Goal: Task Accomplishment & Management: Use online tool/utility

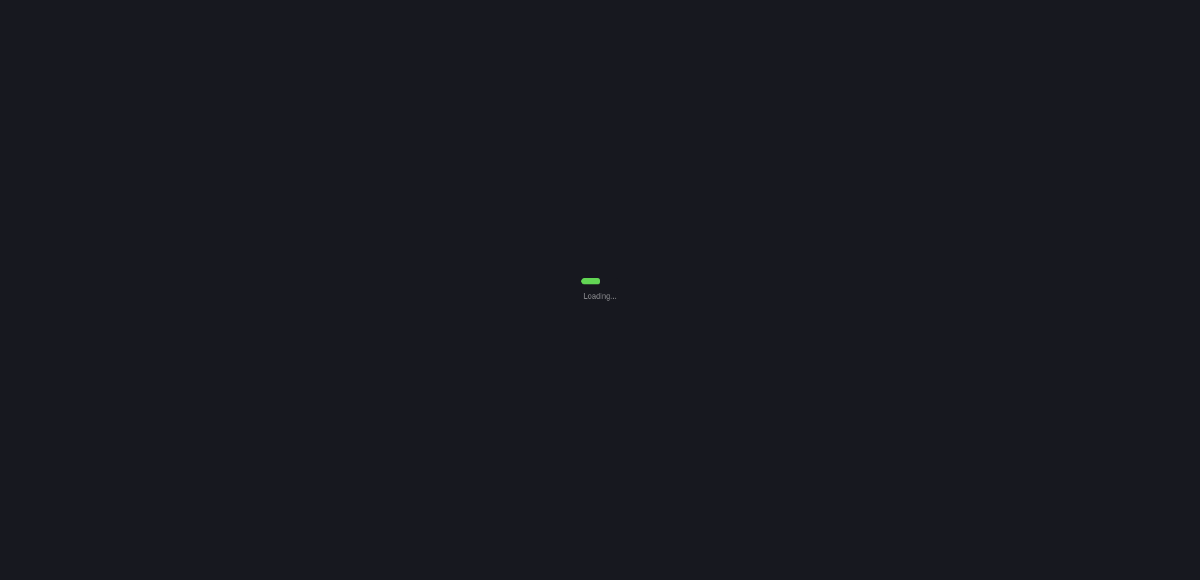
select select "30"
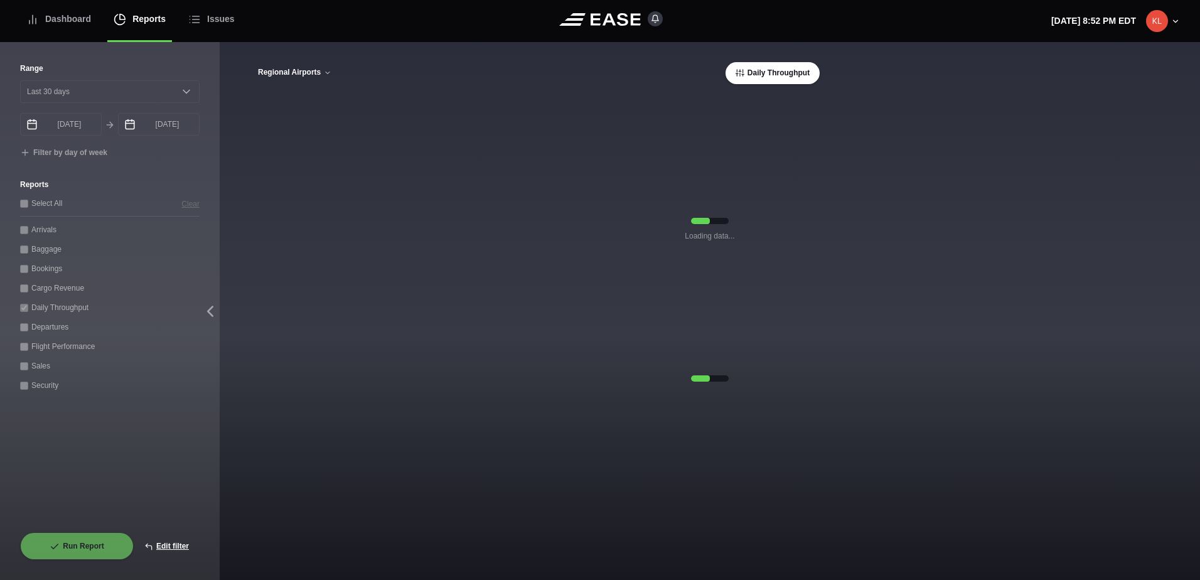
click at [324, 76] on icon at bounding box center [328, 73] width 8 height 8
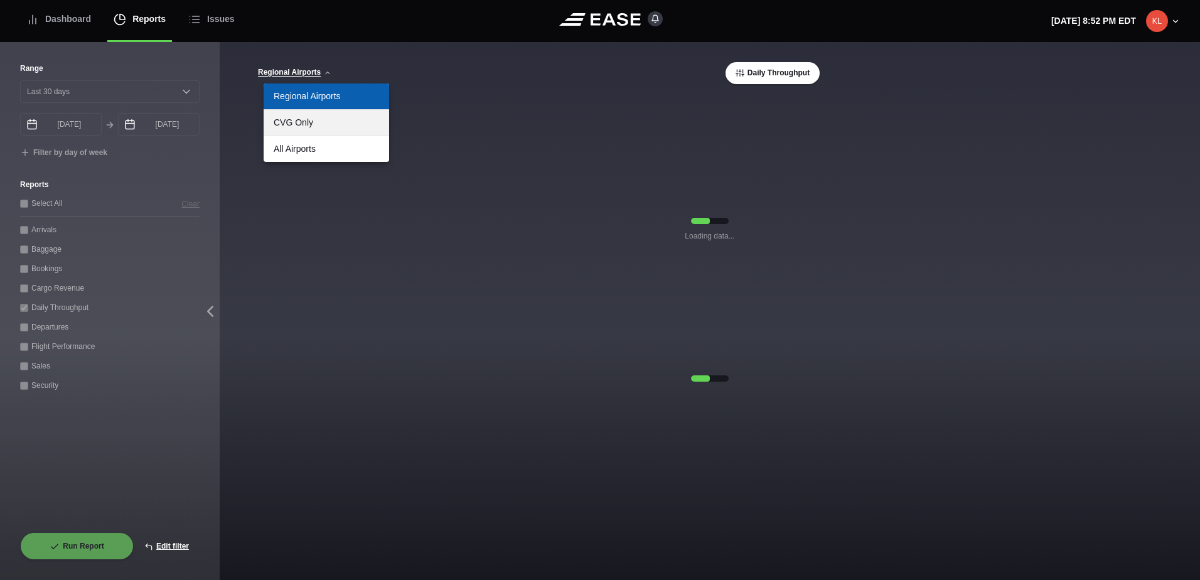
click at [318, 131] on link "CVG Only" at bounding box center [326, 123] width 125 height 26
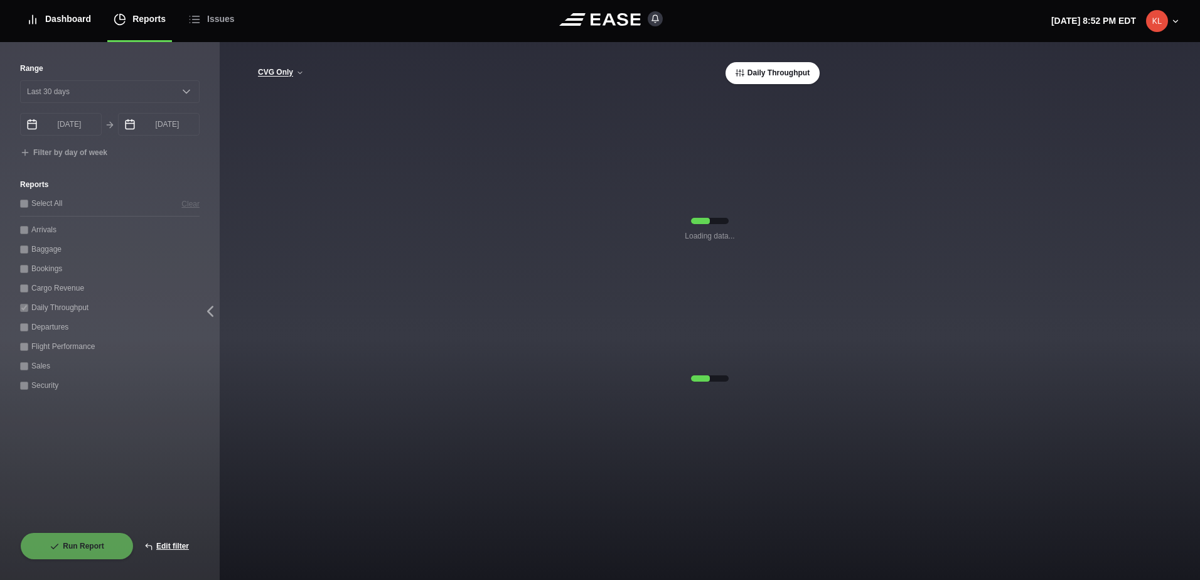
click at [88, 18] on div "Dashboard" at bounding box center [58, 19] width 65 height 42
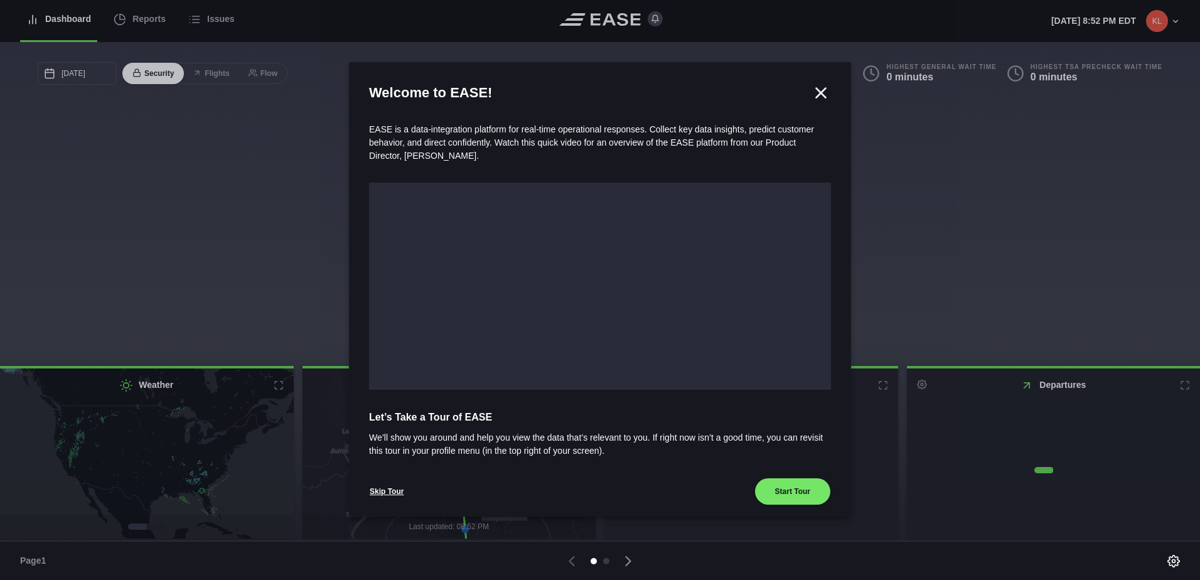
click at [811, 94] on icon at bounding box center [820, 92] width 19 height 19
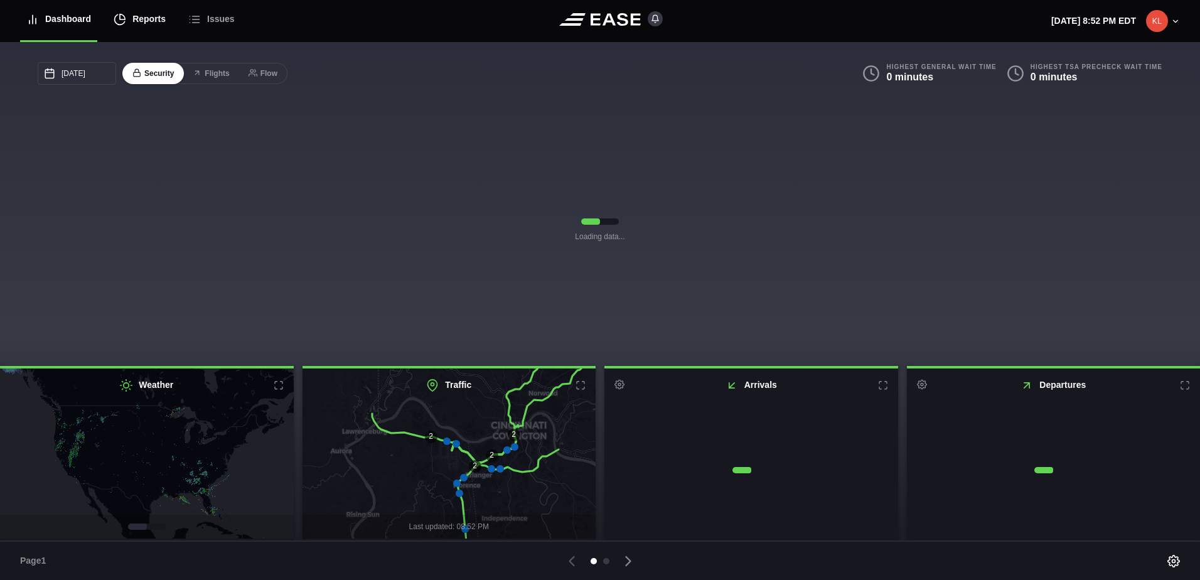
click at [142, 20] on div "Reports" at bounding box center [140, 19] width 52 height 42
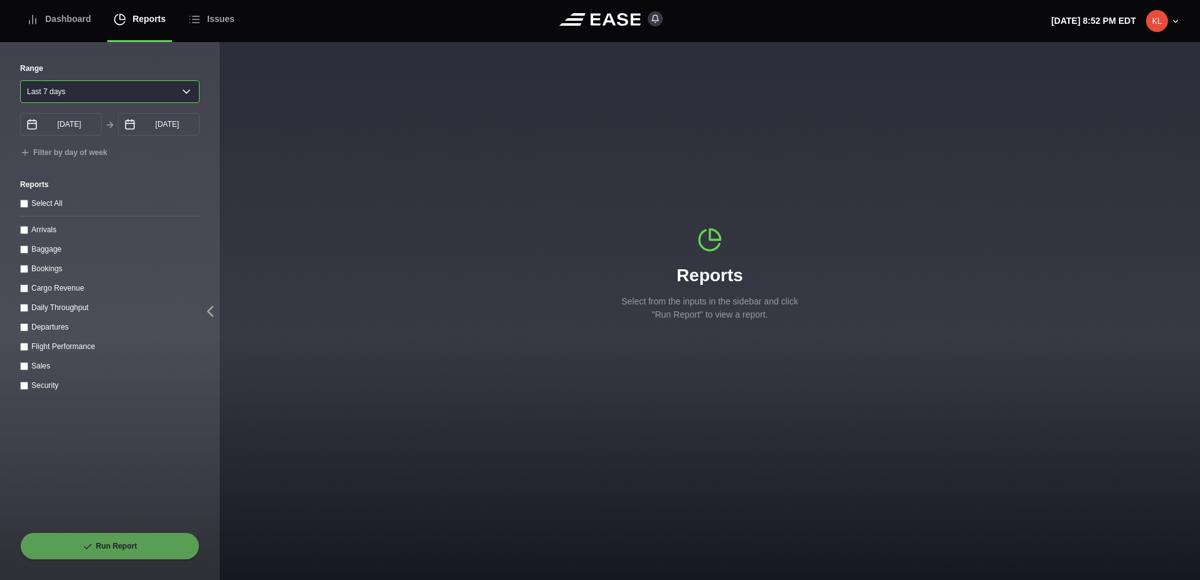
click at [83, 97] on select "[DATE] Last 7 days Last 14 days Last 30 days Last 6 weeks" at bounding box center [109, 91] width 179 height 23
select select "30"
click at [20, 80] on select "[DATE] Last 7 days Last 14 days Last 30 days Last 6 weeks" at bounding box center [109, 91] width 179 height 23
type input "[DATE]"
click at [24, 310] on throughput "Daily Throughput" at bounding box center [24, 308] width 8 height 8
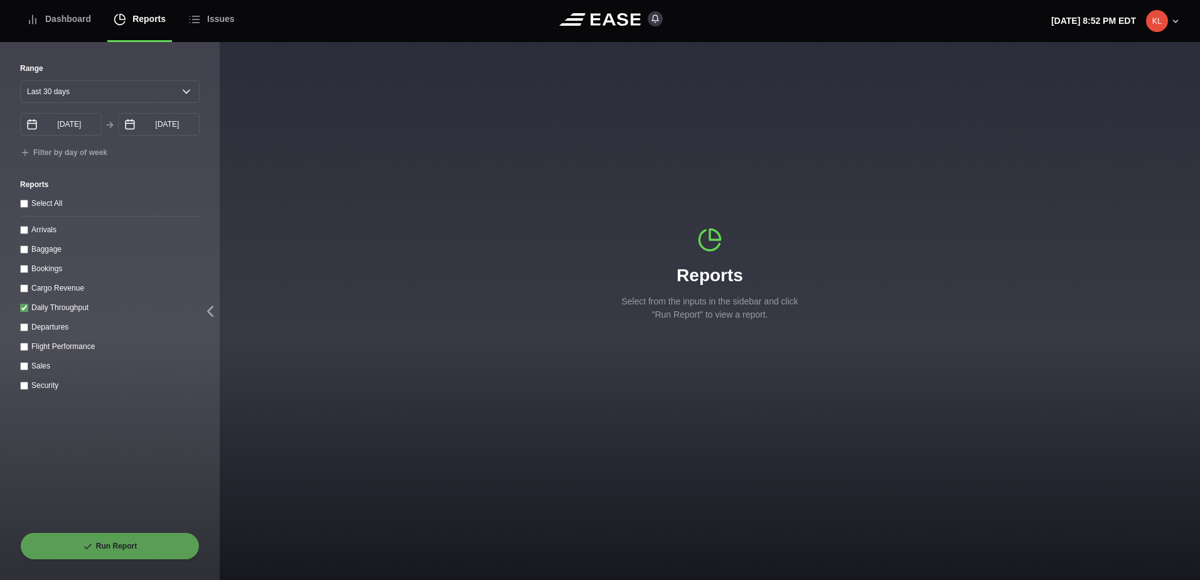
checkbox throughput "true"
click at [145, 546] on button "Run Report" at bounding box center [109, 546] width 179 height 28
select select "30"
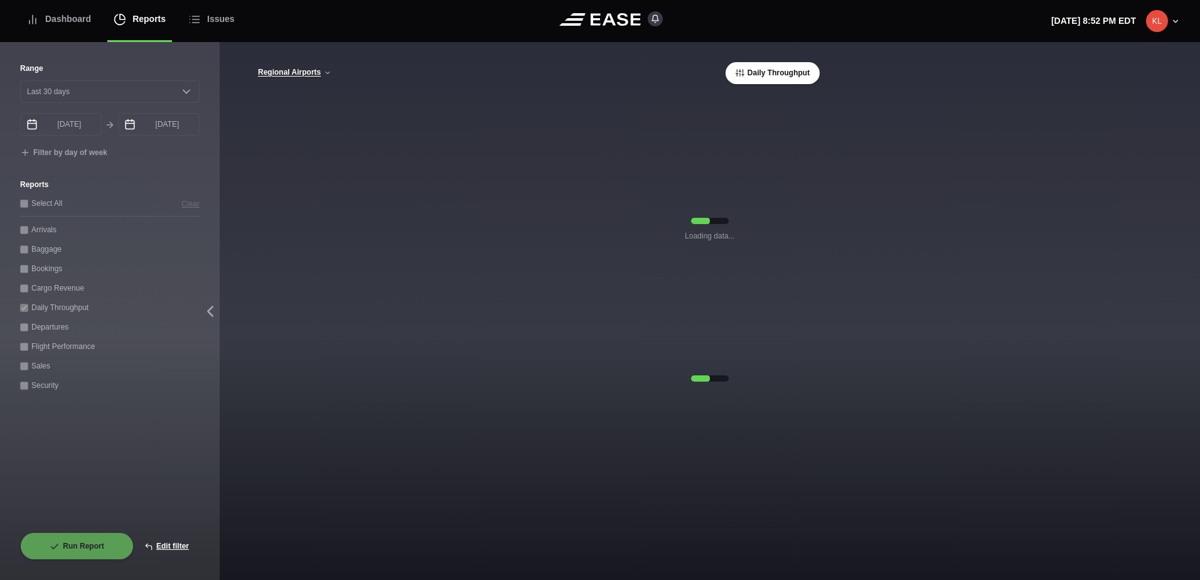
click at [324, 79] on div "[GEOGRAPHIC_DATA] CVG Only All Airports Daily Throughput" at bounding box center [709, 73] width 905 height 22
click at [319, 73] on button "Regional Airports" at bounding box center [294, 72] width 75 height 9
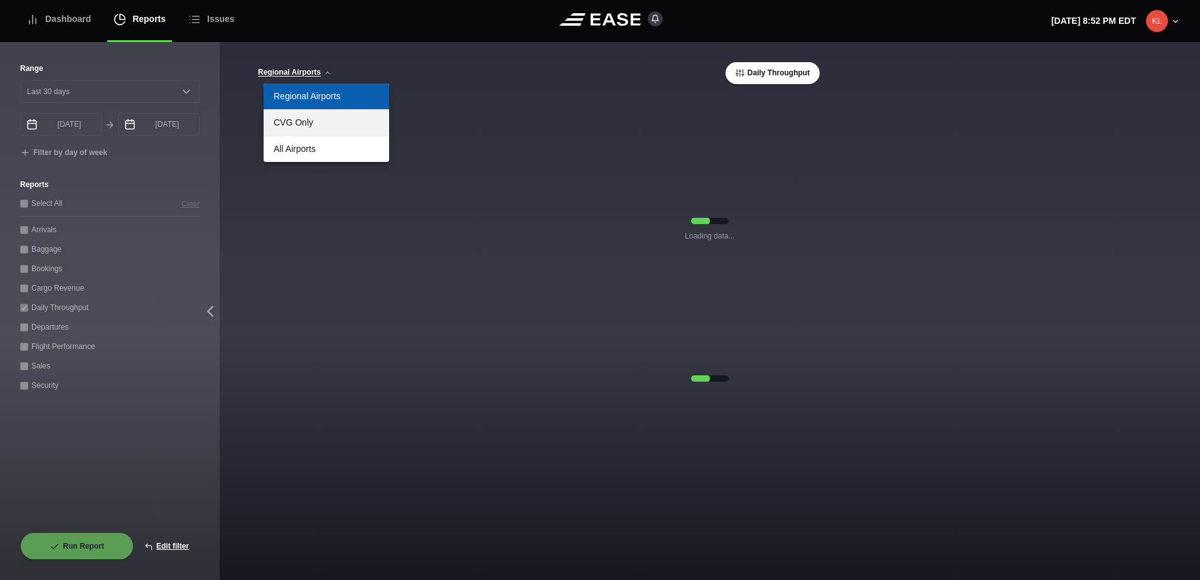
click at [321, 122] on link "CVG Only" at bounding box center [326, 123] width 125 height 26
